Goal: Task Accomplishment & Management: Complete application form

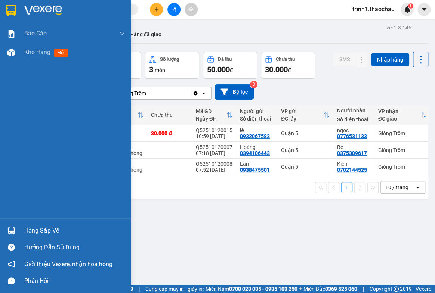
click at [56, 233] on div "Hàng sắp về" at bounding box center [74, 230] width 101 height 11
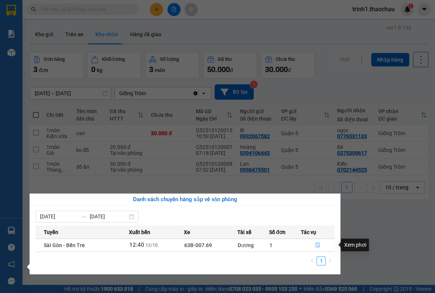
click at [321, 246] on button "button" at bounding box center [317, 246] width 33 height 12
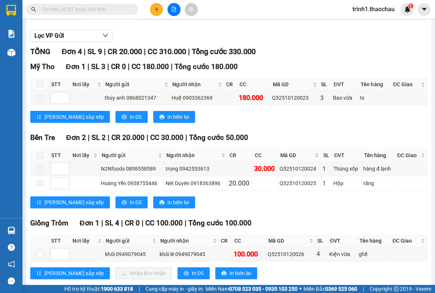
scroll to position [98, 0]
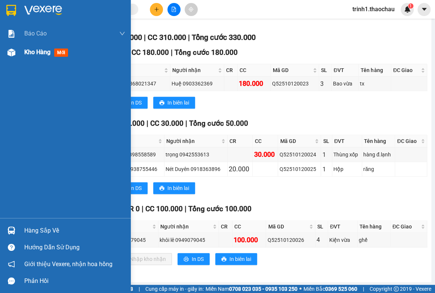
click at [38, 49] on span "Kho hàng" at bounding box center [37, 52] width 26 height 7
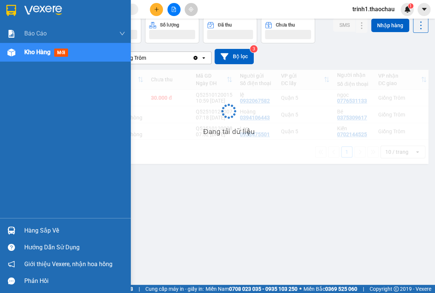
scroll to position [34, 0]
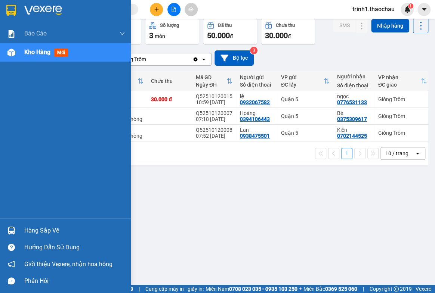
click at [49, 232] on div "Hàng sắp về" at bounding box center [74, 230] width 101 height 11
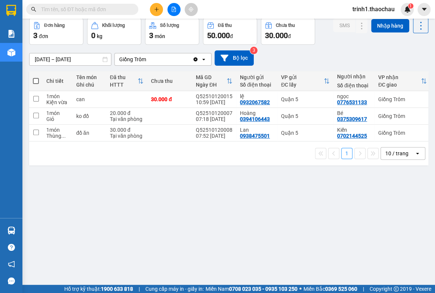
click at [364, 177] on section "Kết quả tìm kiếm ( 0 ) Bộ lọc No Data trinh1.thaochau 1 Báo cáo Báo cáo dòng ti…" at bounding box center [217, 146] width 435 height 293
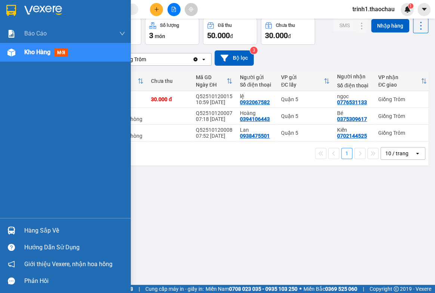
click at [43, 234] on div "Hàng sắp về" at bounding box center [74, 230] width 101 height 11
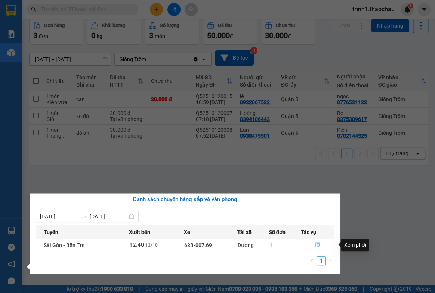
click at [318, 247] on icon "file-done" at bounding box center [317, 245] width 5 height 5
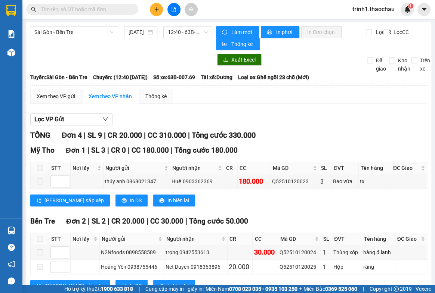
scroll to position [98, 0]
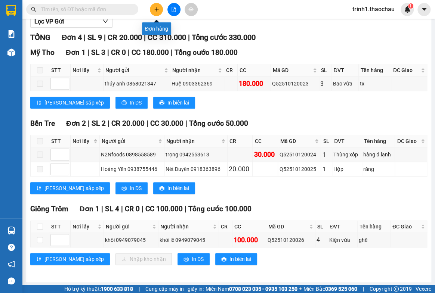
click at [158, 7] on icon "plus" at bounding box center [156, 9] width 5 height 5
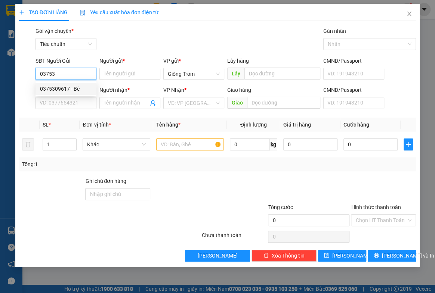
click at [69, 91] on div "0375309617 - Bé" at bounding box center [66, 89] width 52 height 8
type input "0375309617"
type input "Bé"
type input "0375309617"
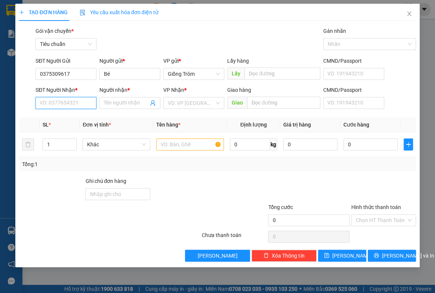
click at [69, 104] on input "SĐT Người Nhận *" at bounding box center [65, 103] width 61 height 12
click at [73, 117] on div "0394106443 - Hoàng" at bounding box center [66, 118] width 52 height 8
type input "0394106443"
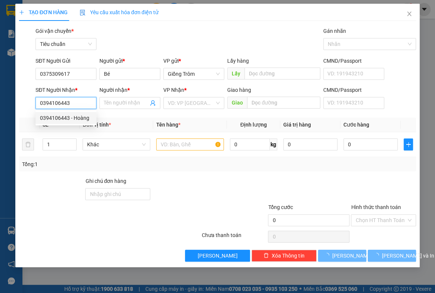
type input "Hoàng"
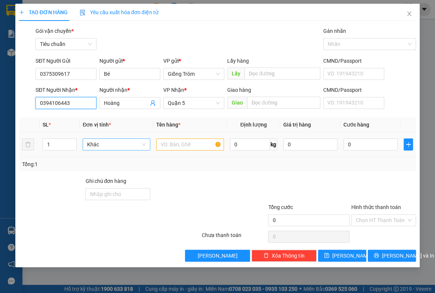
click at [99, 142] on span "Khác" at bounding box center [116, 144] width 59 height 11
type input "GIO"
click at [97, 158] on div "Giỏ" at bounding box center [116, 159] width 59 height 8
click at [176, 142] on input "text" at bounding box center [190, 145] width 68 height 12
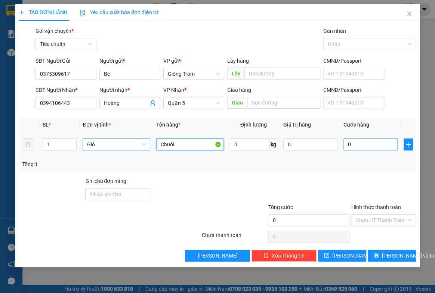
type input "Chuối"
click at [379, 143] on input "0" at bounding box center [370, 145] width 54 height 12
type input "5"
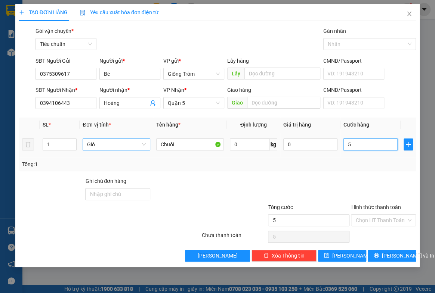
type input "50"
type input "50.000"
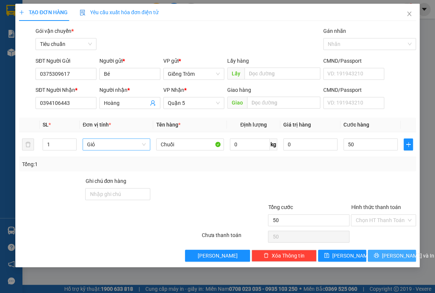
type input "50.000"
click at [383, 257] on button "[PERSON_NAME] và In" at bounding box center [392, 256] width 48 height 12
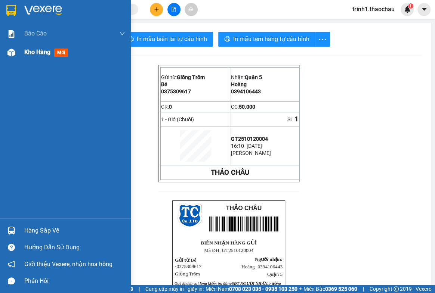
click at [35, 52] on span "Kho hàng" at bounding box center [37, 52] width 26 height 7
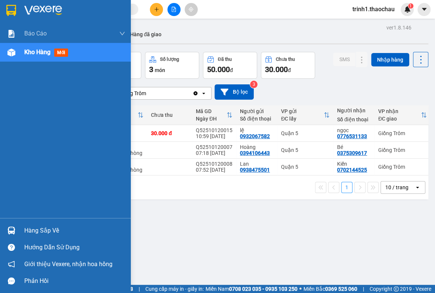
click at [50, 229] on div "Hàng sắp về" at bounding box center [74, 230] width 101 height 11
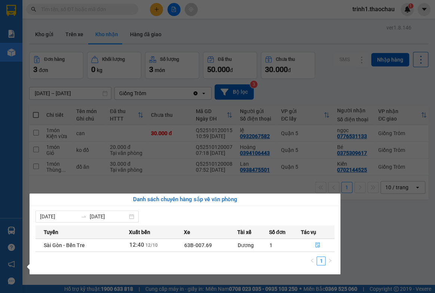
click at [376, 214] on section "Kết quả tìm kiếm ( 0 ) Bộ lọc No Data trinh1.thaochau 1 Báo cáo Báo cáo dòng ti…" at bounding box center [217, 146] width 435 height 293
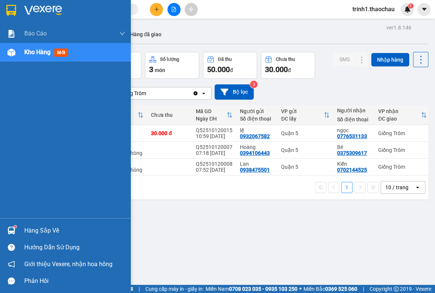
click at [50, 231] on div "Hàng sắp về" at bounding box center [74, 230] width 101 height 11
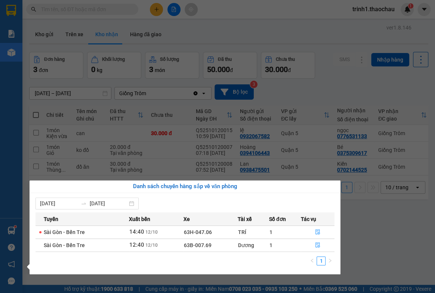
click at [397, 237] on section "Kết quả tìm kiếm ( 0 ) Bộ lọc No Data trinh1.thaochau 1 Báo cáo Báo cáo dòng ti…" at bounding box center [217, 146] width 435 height 293
